Goal: Information Seeking & Learning: Learn about a topic

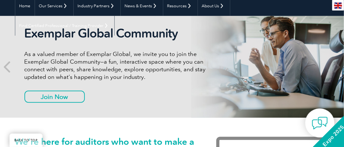
scroll to position [64, 0]
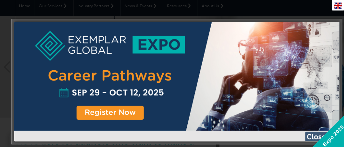
click at [314, 136] on img at bounding box center [322, 137] width 32 height 10
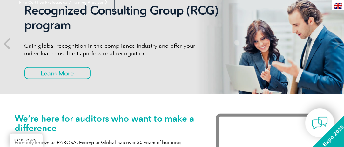
scroll to position [95, 0]
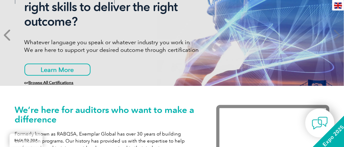
click at [5, 35] on icon at bounding box center [8, 35] width 8 height 0
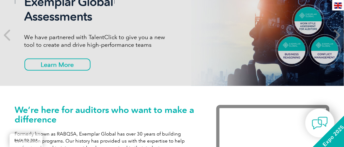
click at [339, 35] on icon at bounding box center [337, 35] width 8 height 0
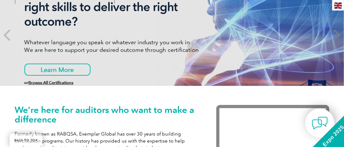
click at [339, 35] on icon at bounding box center [337, 35] width 8 height 0
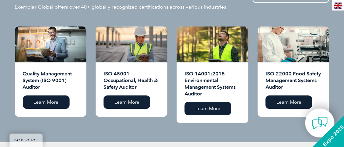
scroll to position [636, 0]
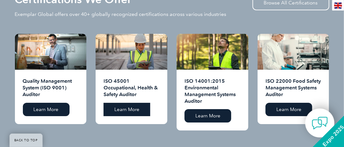
click at [121, 103] on link "Learn More" at bounding box center [127, 109] width 47 height 13
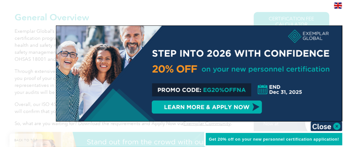
scroll to position [191, 0]
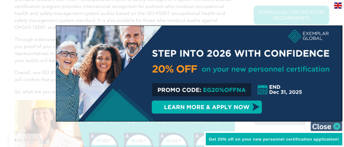
click at [337, 127] on img at bounding box center [327, 126] width 32 height 10
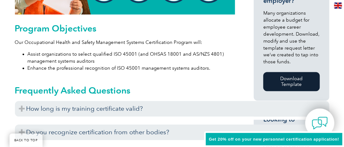
scroll to position [382, 0]
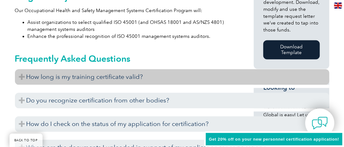
click at [150, 77] on h3 "How long is my training certificate valid?" at bounding box center [172, 77] width 315 height 16
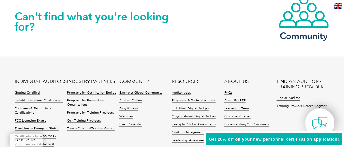
scroll to position [1049, 0]
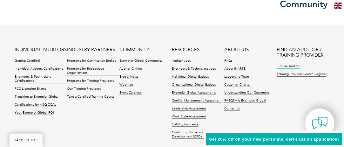
click at [294, 66] on link "Find an Auditor" at bounding box center [288, 66] width 23 height 4
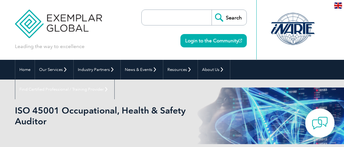
scroll to position [978, 0]
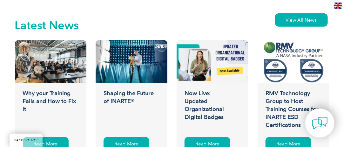
scroll to position [986, 0]
